Goal: Communication & Community: Answer question/provide support

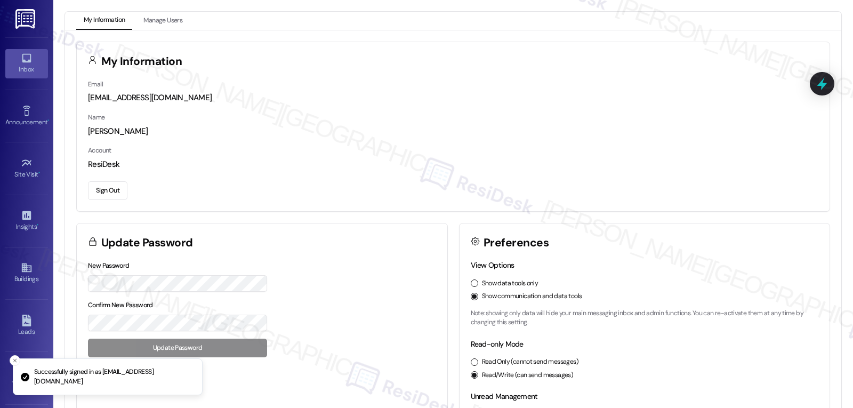
click at [34, 63] on link "Inbox" at bounding box center [26, 63] width 43 height 29
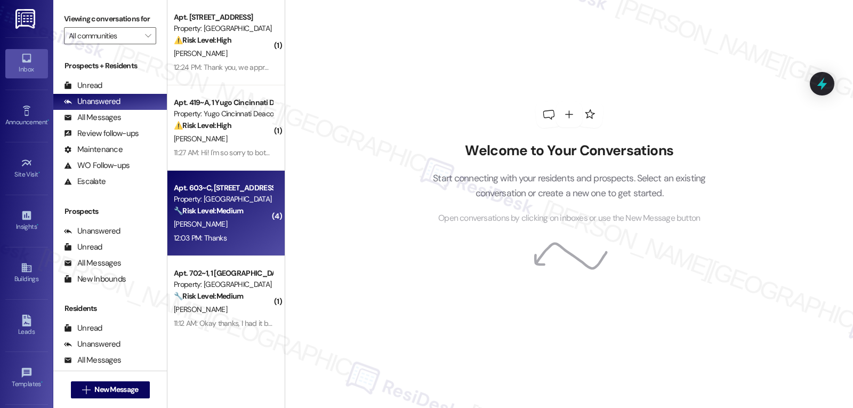
click at [234, 220] on div "[PERSON_NAME]" at bounding box center [223, 223] width 101 height 13
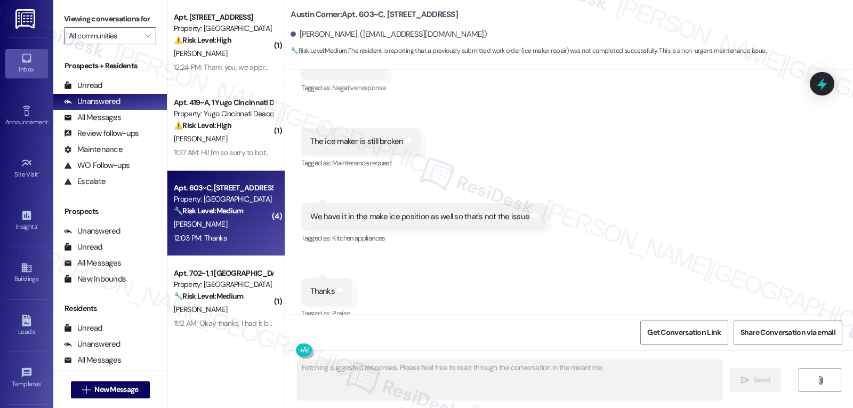
scroll to position [3712, 0]
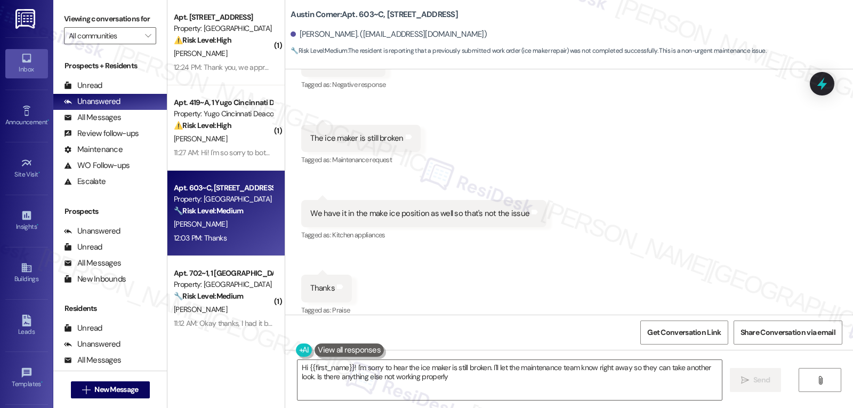
type textarea "Hi {{first_name}}! I'm sorry to hear the ice maker is still broken. I'll let th…"
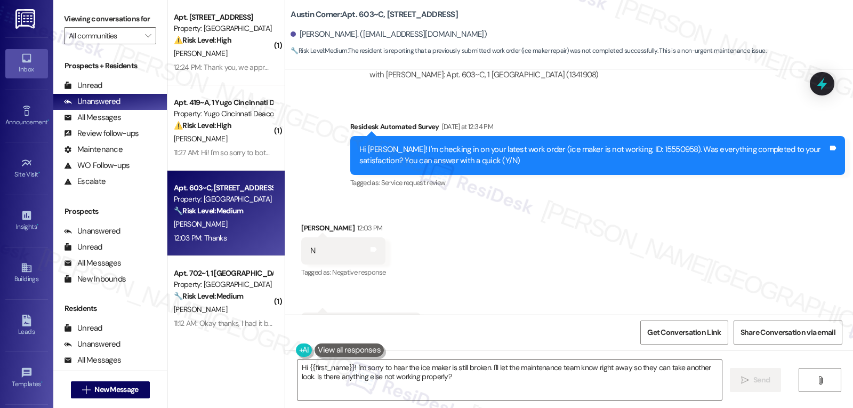
scroll to position [3499, 0]
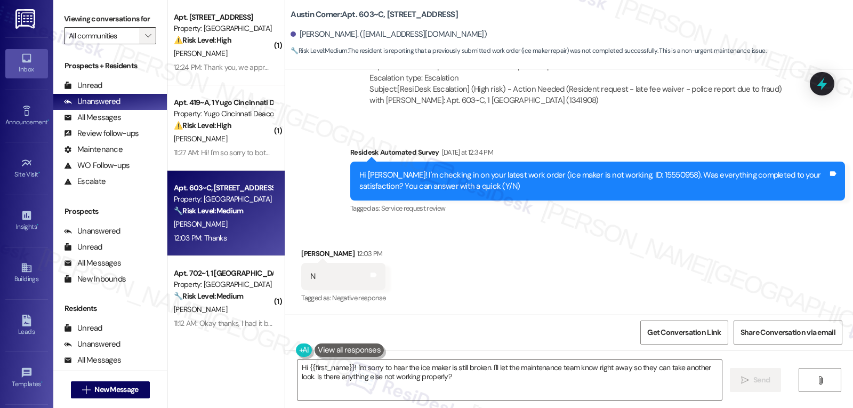
click at [143, 44] on span "" at bounding box center [148, 35] width 10 height 17
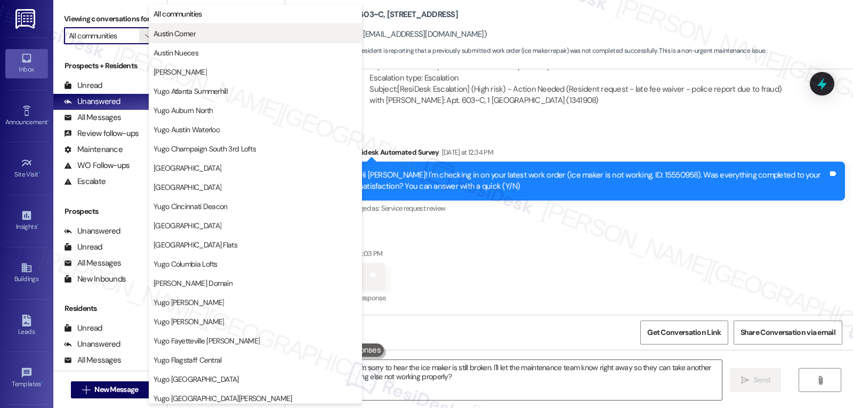
click at [189, 35] on span "Austin Corner" at bounding box center [175, 33] width 42 height 11
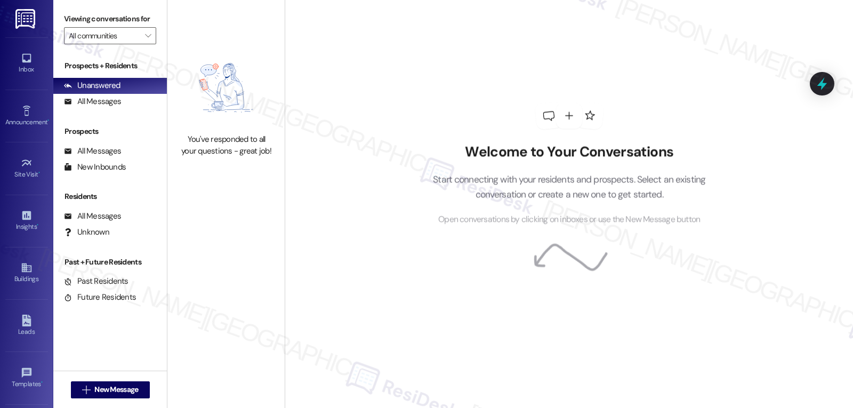
type input "Austin Corner"
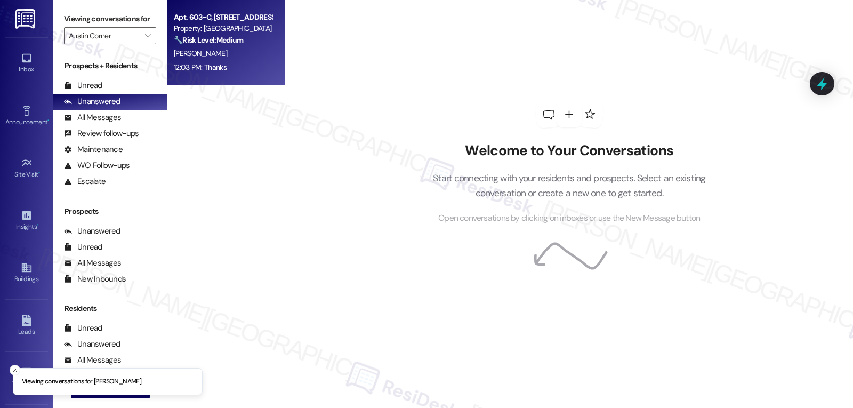
click at [202, 47] on div "[PERSON_NAME]" at bounding box center [223, 53] width 101 height 13
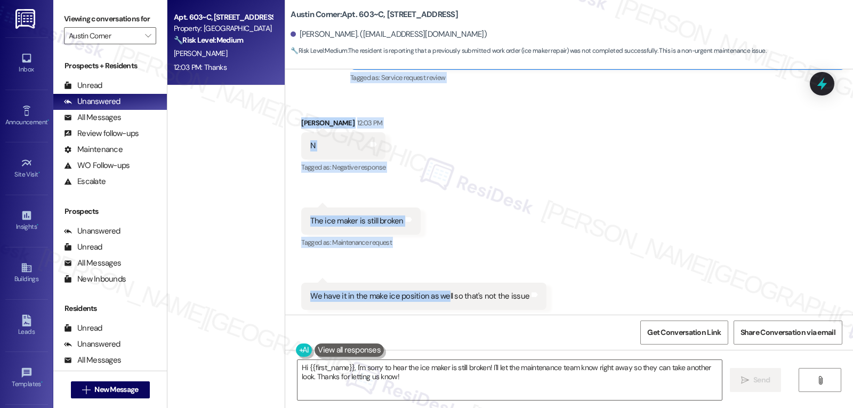
scroll to position [3713, 0]
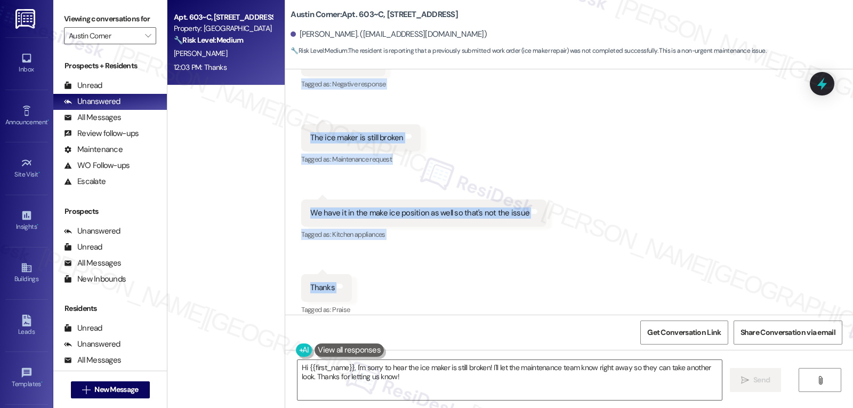
drag, startPoint x: 378, startPoint y: 167, endPoint x: 332, endPoint y: 286, distance: 127.6
click at [332, 286] on div "Survey, sent via SMS Residesk Automated Survey [DATE] 12:21 PM Hi [PERSON_NAME]…" at bounding box center [569, 191] width 568 height 245
copy div "Residesk Automated Survey [DATE] at 12:34 PM Hi [PERSON_NAME]! I'm checking in …"
click at [405, 386] on textarea "Hi {{first_name}}, I'm sorry to hear the ice maker is still broken! I'll let th…" at bounding box center [509, 380] width 424 height 40
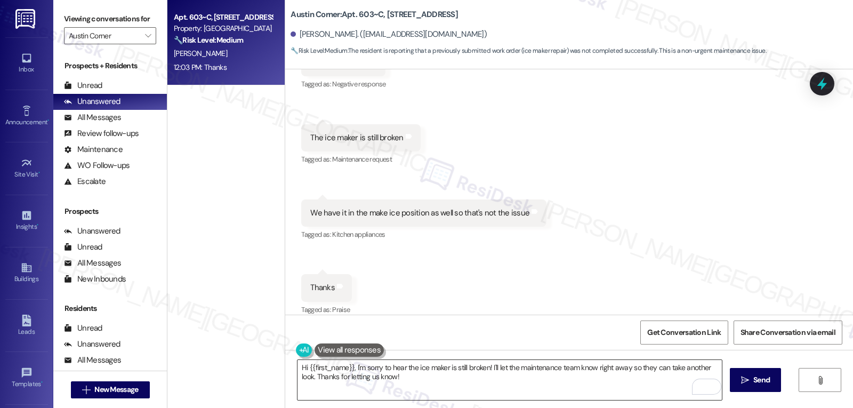
click at [438, 385] on textarea "Hi {{first_name}}, I'm sorry to hear the ice maker is still broken! I'll let th…" at bounding box center [509, 380] width 424 height 40
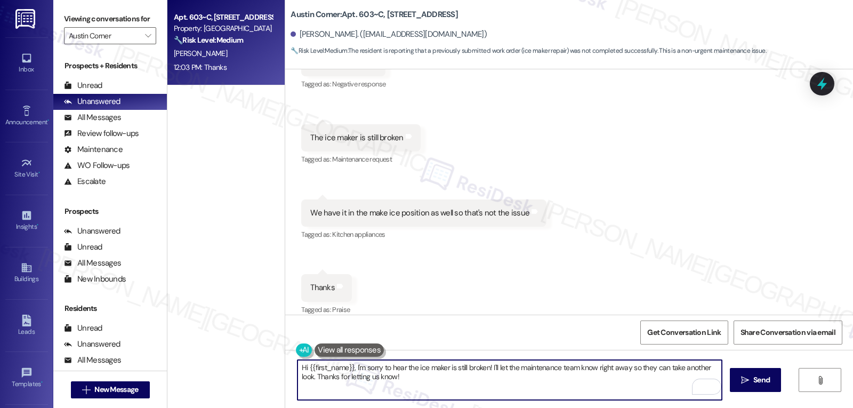
paste textarea "Thanks for the update, [PERSON_NAME]! I’m sorry to hear the ice maker is still …"
click at [508, 390] on textarea "Thanks for the update, [PERSON_NAME]! I’m sorry to hear the ice maker is still …" at bounding box center [509, 380] width 424 height 40
paste textarea "letting me know, [PERSON_NAME]. I’m sorry the ice maker’s still giving you trou…"
click at [416, 376] on textarea "Thanks for letting me know, [PERSON_NAME]. I’m sorry the ice maker’s still givi…" at bounding box center [509, 380] width 424 height 40
click at [648, 382] on textarea "Thanks for letting me know, [PERSON_NAME]. I’m sorry the ice maker’s still givi…" at bounding box center [509, 380] width 424 height 40
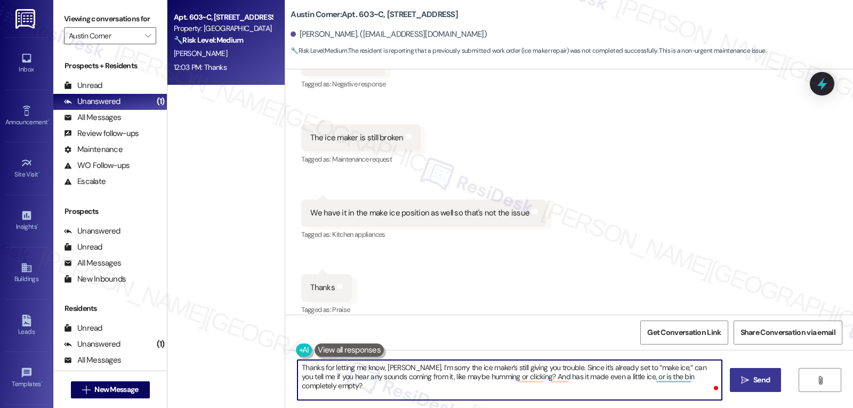
type textarea "Thanks for letting me know, [PERSON_NAME]. I’m sorry the ice maker’s still givi…"
click at [751, 379] on span "Send" at bounding box center [761, 379] width 21 height 11
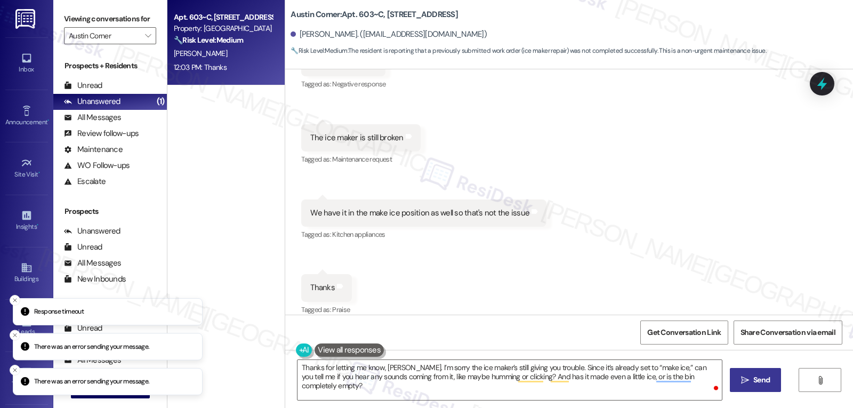
scroll to position [3712, 0]
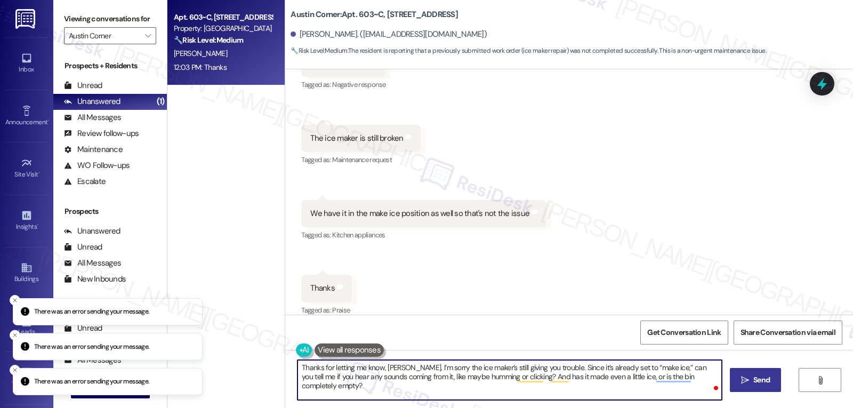
click at [661, 393] on textarea "Thanks for letting me know, [PERSON_NAME]. I’m sorry the ice maker’s still givi…" at bounding box center [509, 380] width 424 height 40
